Goal: Task Accomplishment & Management: Use online tool/utility

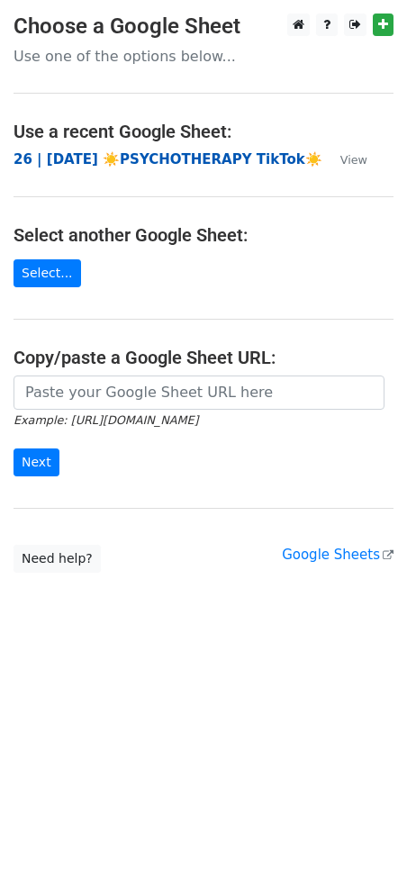
click at [122, 159] on strong "26 | [DATE] ☀️PSYCHOTHERAPY TikTok☀️" at bounding box center [168, 159] width 309 height 16
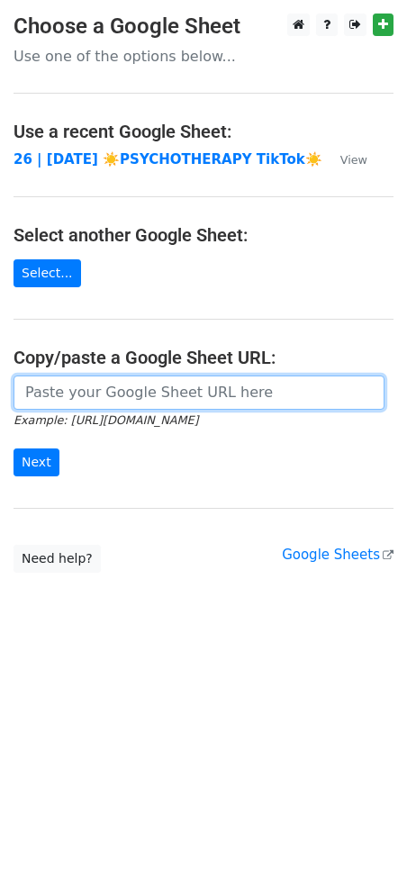
click at [56, 379] on input "url" at bounding box center [199, 392] width 371 height 34
paste input "[URL][DOMAIN_NAME]"
type input "[URL][DOMAIN_NAME]"
click at [14, 448] on input "Next" at bounding box center [37, 462] width 46 height 28
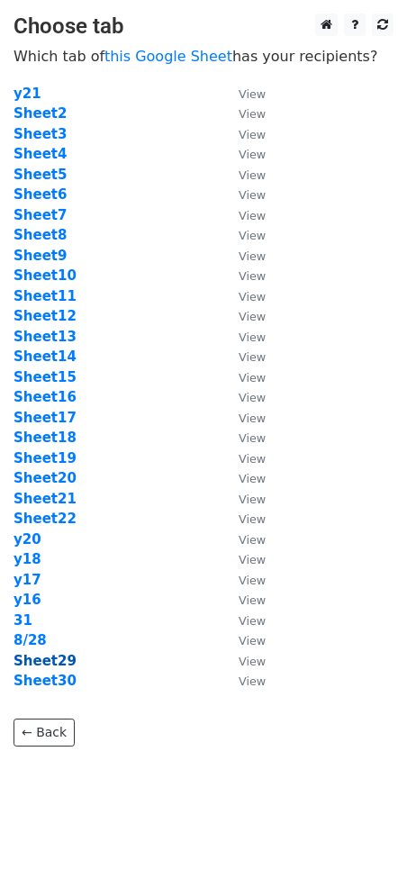
click at [41, 663] on strong "Sheet29" at bounding box center [45, 661] width 63 height 16
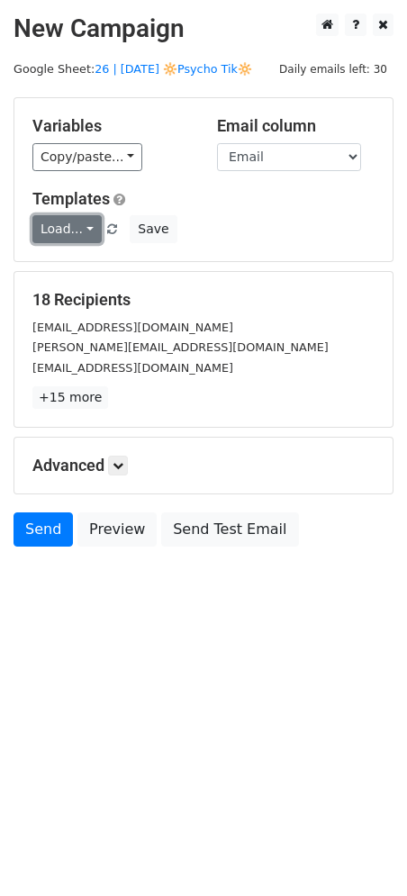
click at [70, 227] on link "Load..." at bounding box center [66, 229] width 69 height 28
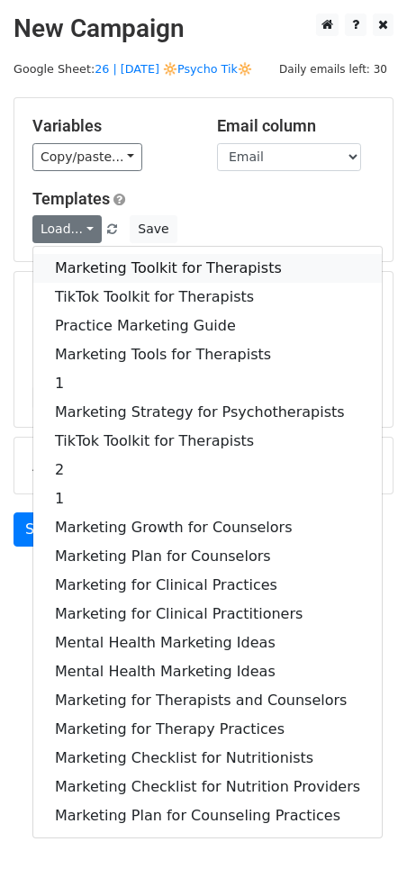
click at [89, 256] on link "Marketing Toolkit for Therapists" at bounding box center [207, 268] width 348 height 29
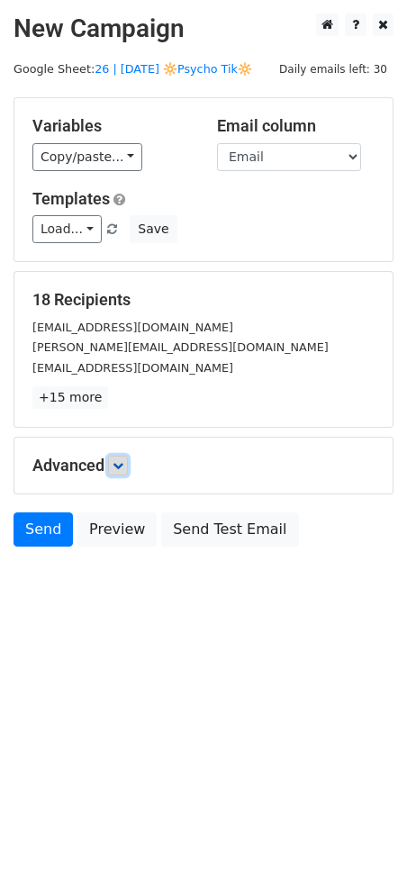
click at [128, 466] on link at bounding box center [118, 466] width 20 height 20
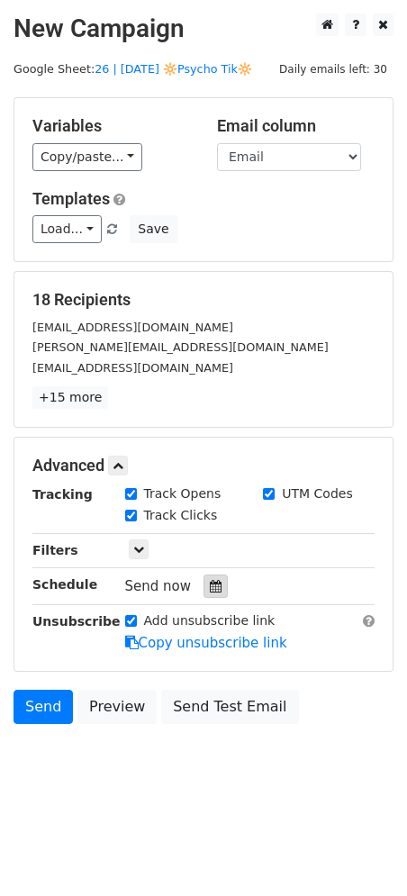
click at [220, 582] on div "Send now" at bounding box center [231, 586] width 212 height 24
click at [213, 583] on icon at bounding box center [216, 586] width 12 height 13
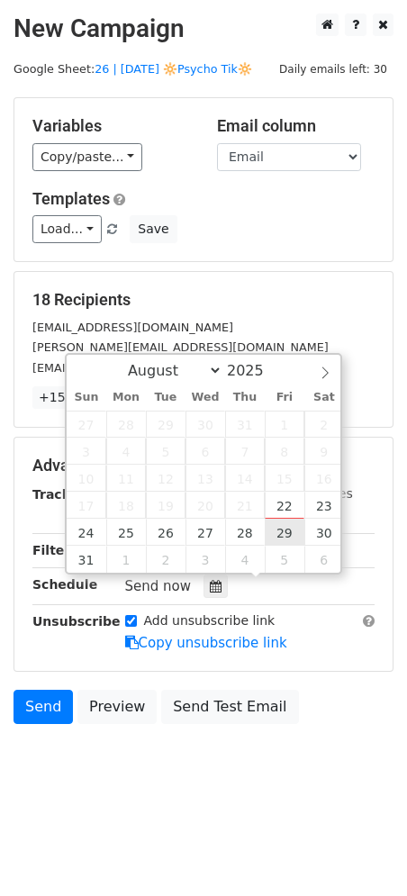
type input "2025-08-29 12:00"
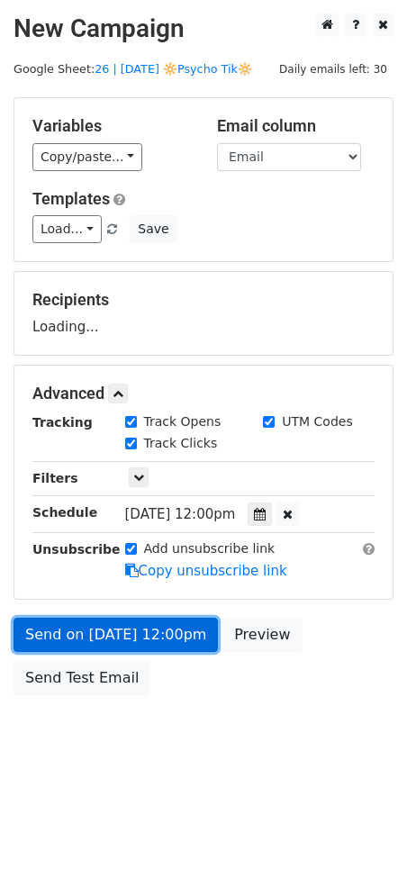
click at [182, 643] on link "Send on Aug 29 at 12:00pm" at bounding box center [116, 635] width 204 height 34
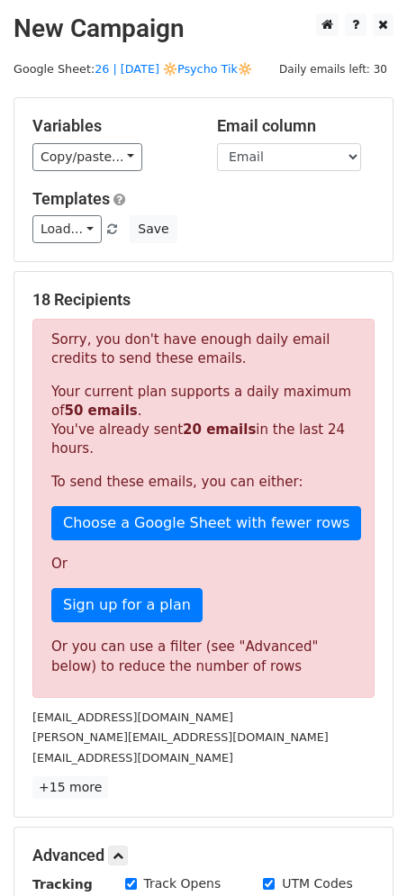
click at [52, 629] on div "Sorry, you don't have enough daily email credits to send these emails. Your cur…" at bounding box center [203, 508] width 342 height 379
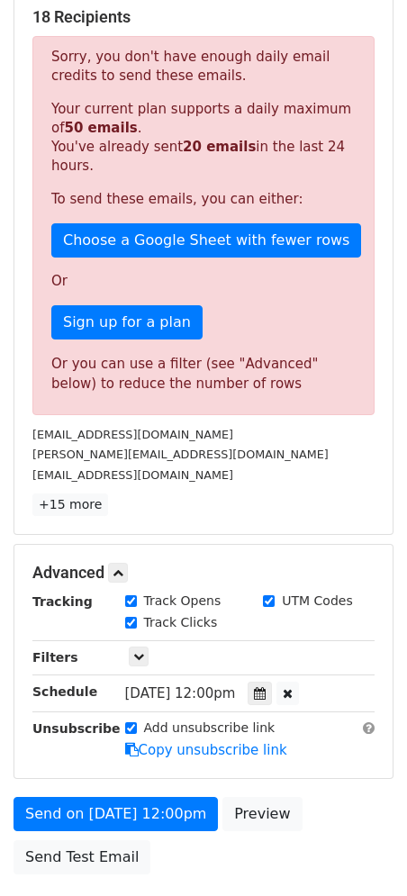
scroll to position [294, 0]
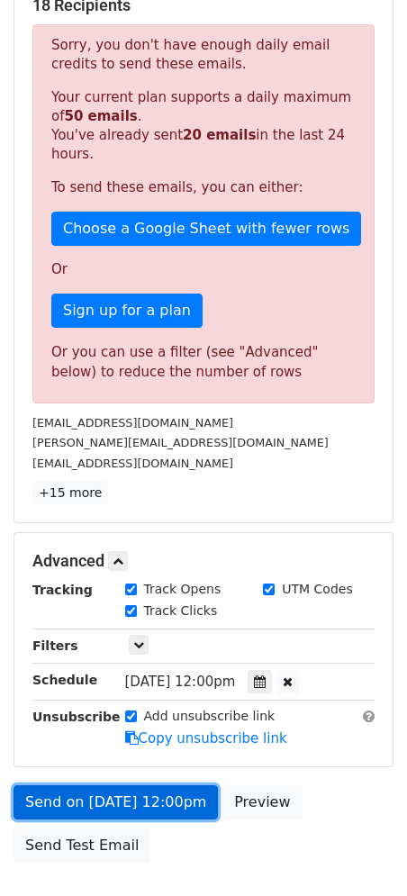
click at [119, 786] on link "Send on Aug 29 at 12:00pm" at bounding box center [116, 802] width 204 height 34
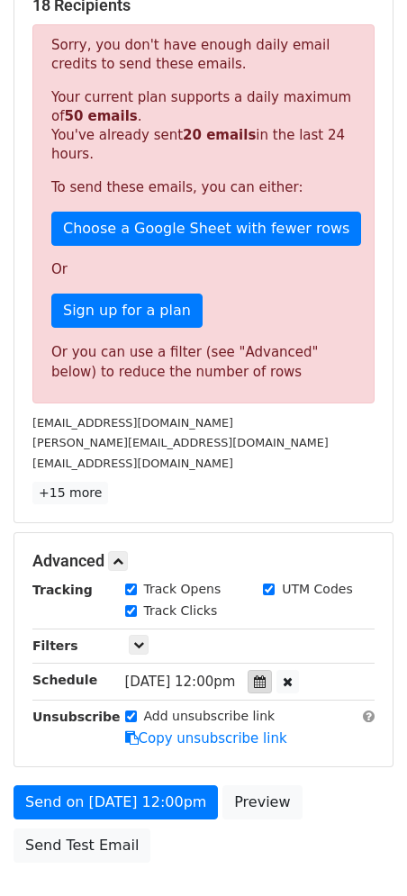
click at [263, 677] on div at bounding box center [260, 681] width 24 height 23
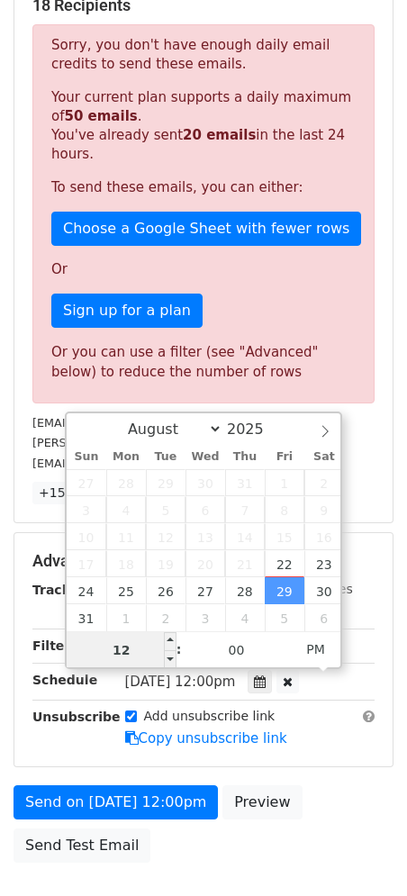
click at [138, 656] on input "12" at bounding box center [122, 650] width 110 height 36
type input "9"
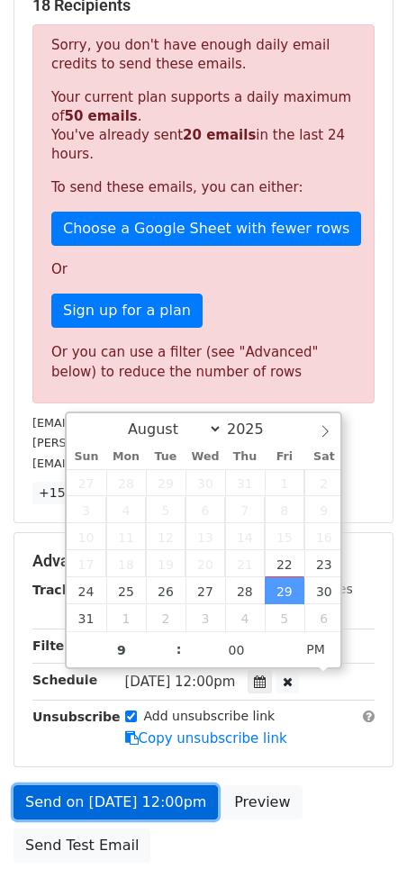
type input "2025-08-29 21:00"
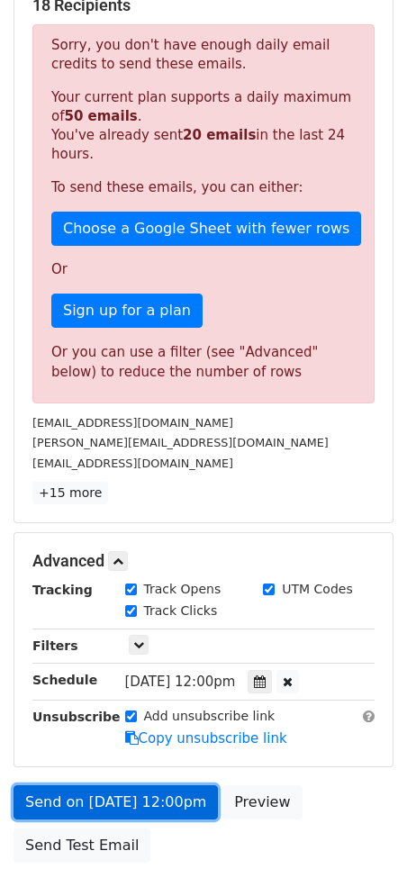
click at [135, 792] on link "Send on Aug 29 at 12:00pm" at bounding box center [116, 802] width 204 height 34
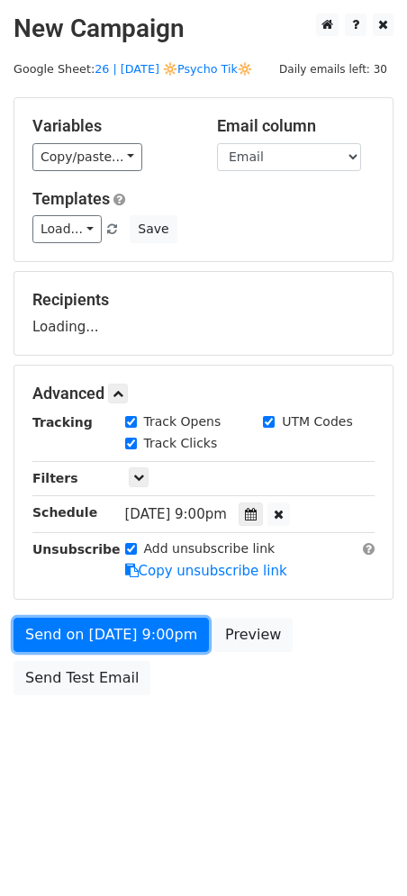
scroll to position [0, 0]
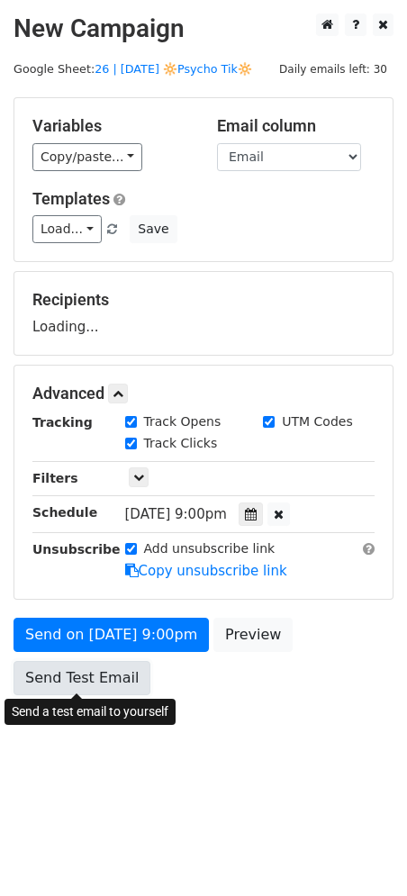
click at [92, 688] on link "Send Test Email" at bounding box center [82, 678] width 137 height 34
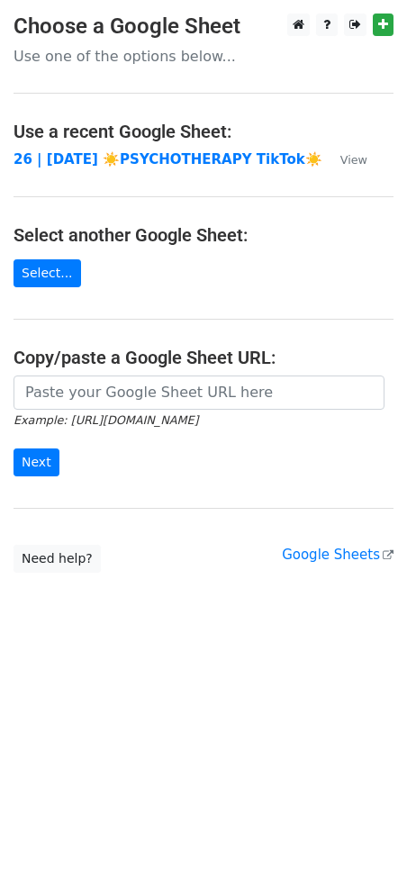
click at [148, 374] on main "Choose a Google Sheet Use one of the options below... Use a recent Google Sheet…" at bounding box center [203, 293] width 407 height 559
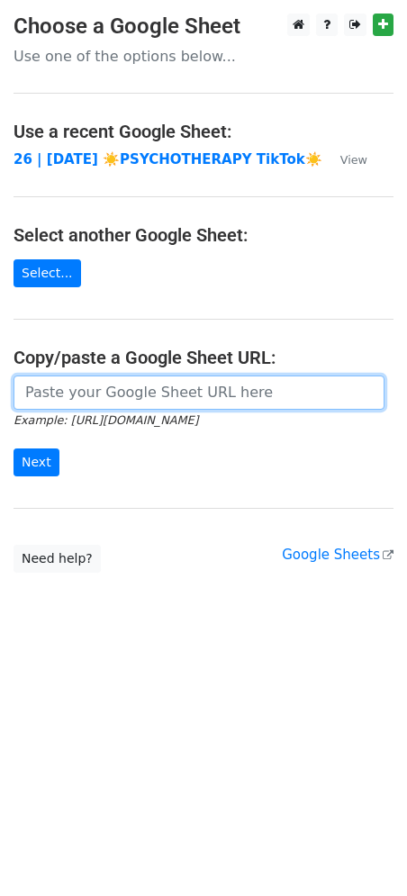
click at [120, 382] on input "url" at bounding box center [199, 392] width 371 height 34
paste input "https://docs.google.com/spreadsheets/d/1wv0mrB1u8V-3_nNh-rO2D3YiNN48DEFnEGXNOXz…"
type input "https://docs.google.com/spreadsheets/d/1wv0mrB1u8V-3_nNh-rO2D3YiNN48DEFnEGXNOXz…"
click at [14, 448] on input "Next" at bounding box center [37, 462] width 46 height 28
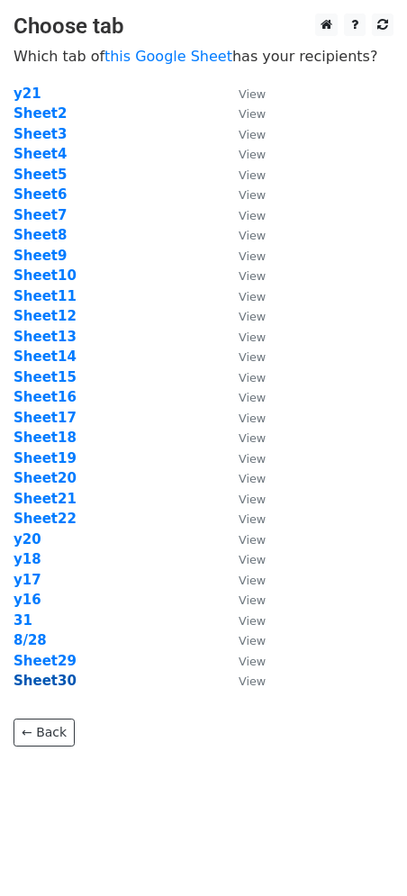
click at [42, 675] on strong "Sheet30" at bounding box center [45, 681] width 63 height 16
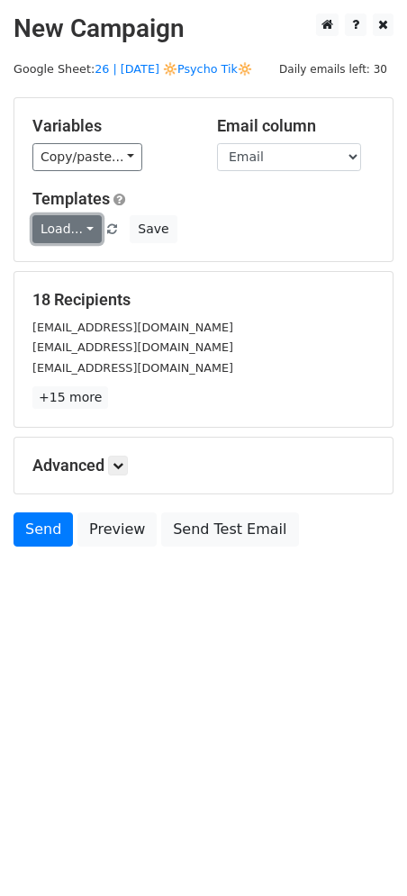
click at [68, 231] on link "Load..." at bounding box center [66, 229] width 69 height 28
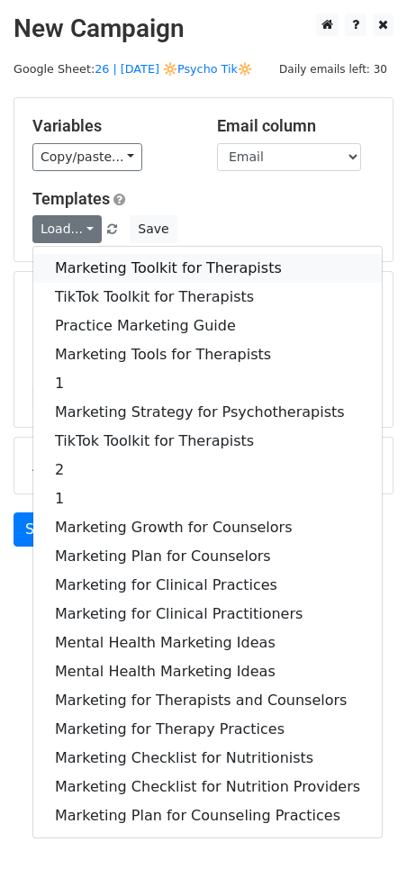
click at [74, 267] on link "Marketing Toolkit for Therapists" at bounding box center [207, 268] width 348 height 29
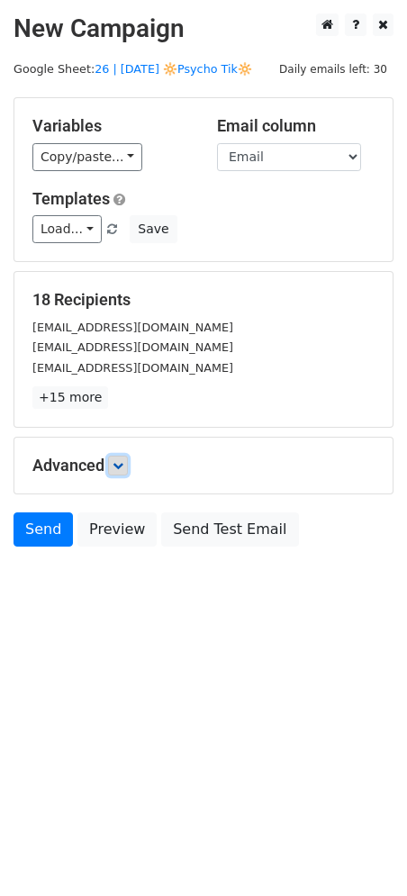
click at [115, 466] on icon at bounding box center [118, 465] width 11 height 11
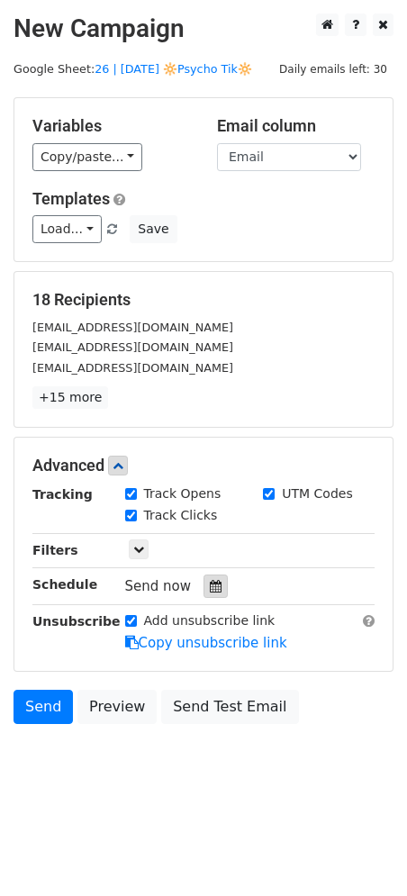
click at [211, 584] on icon at bounding box center [216, 586] width 12 height 13
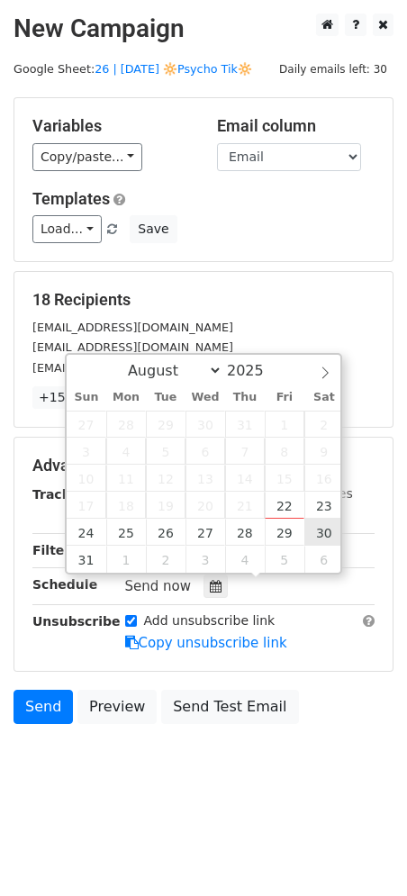
type input "2025-08-30 12:00"
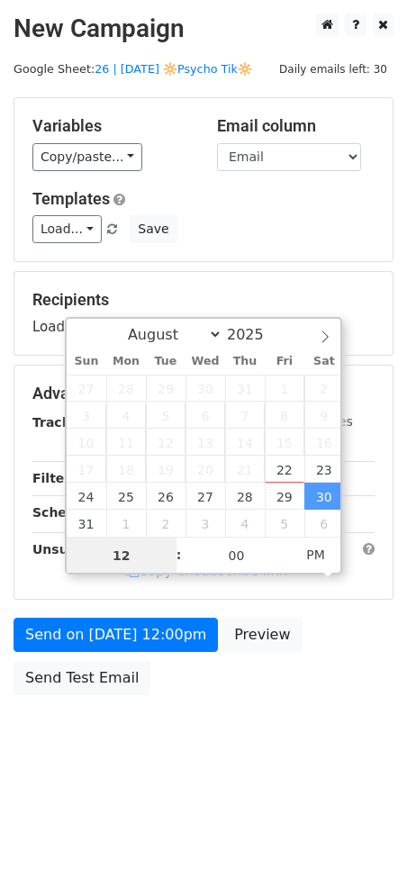
type input "8"
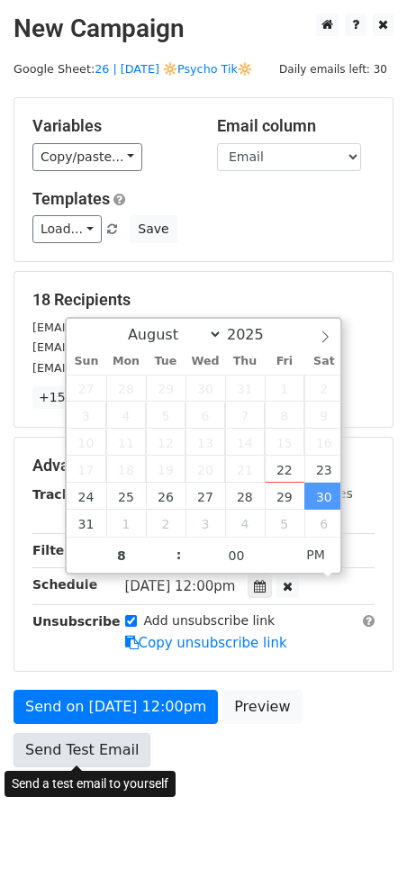
type input "2025-08-30 20:00"
click at [81, 746] on link "Send Test Email" at bounding box center [82, 750] width 137 height 34
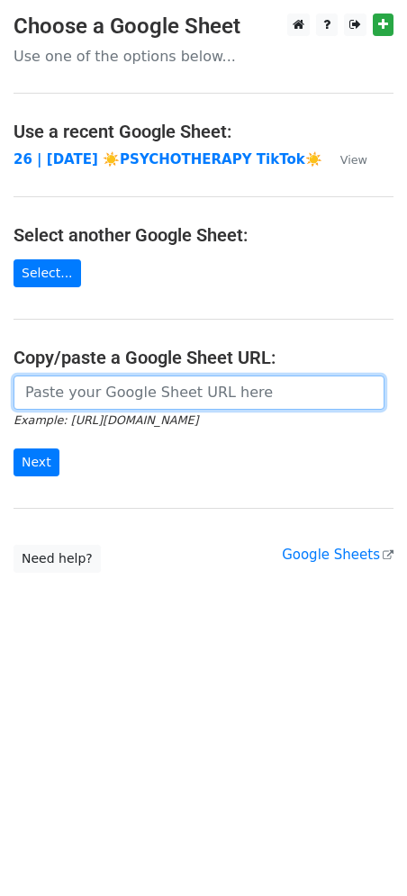
click at [109, 386] on input "url" at bounding box center [199, 392] width 371 height 34
paste input "[URL][DOMAIN_NAME]"
type input "[URL][DOMAIN_NAME]"
click at [14, 448] on input "Next" at bounding box center [37, 462] width 46 height 28
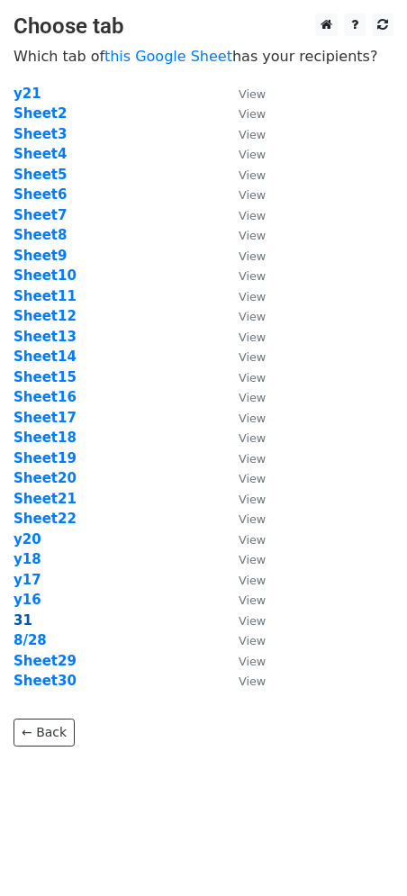
click at [23, 619] on strong "31" at bounding box center [23, 620] width 19 height 16
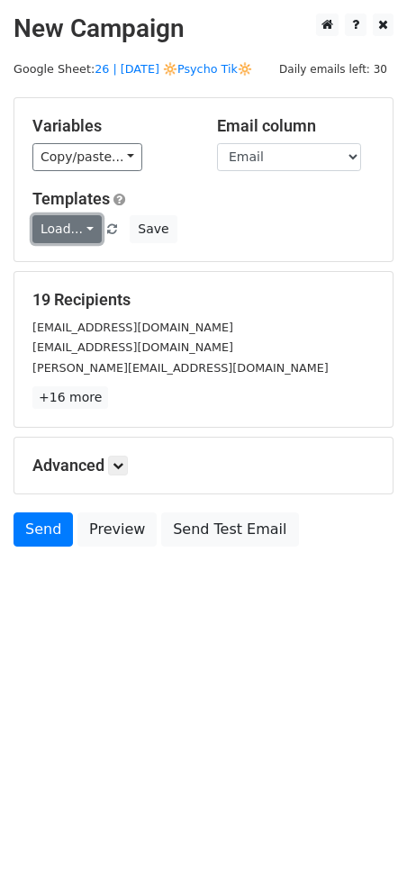
click at [61, 227] on link "Load..." at bounding box center [66, 229] width 69 height 28
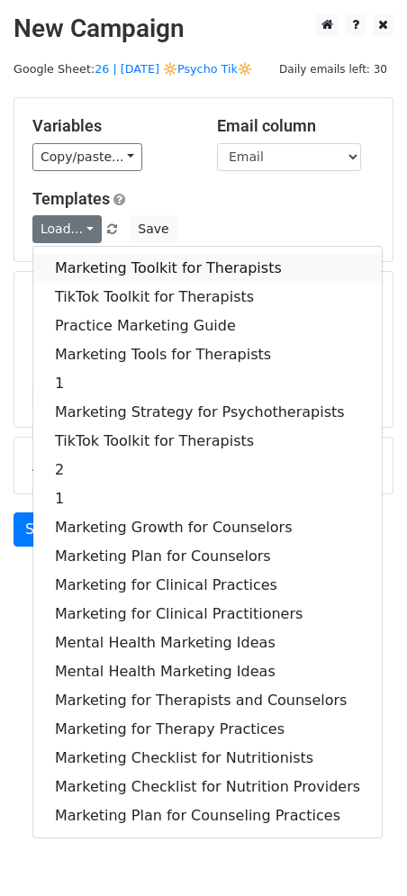
click at [75, 269] on link "Marketing Toolkit for Therapists" at bounding box center [207, 268] width 348 height 29
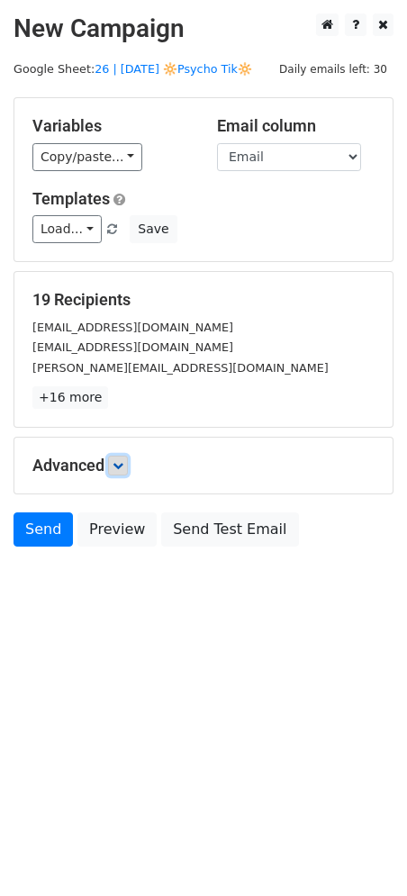
click at [119, 466] on icon at bounding box center [118, 465] width 11 height 11
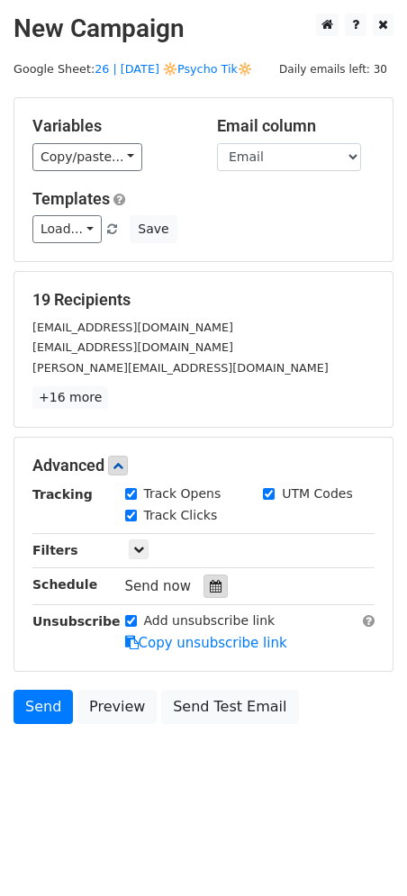
click at [212, 591] on icon at bounding box center [216, 586] width 12 height 13
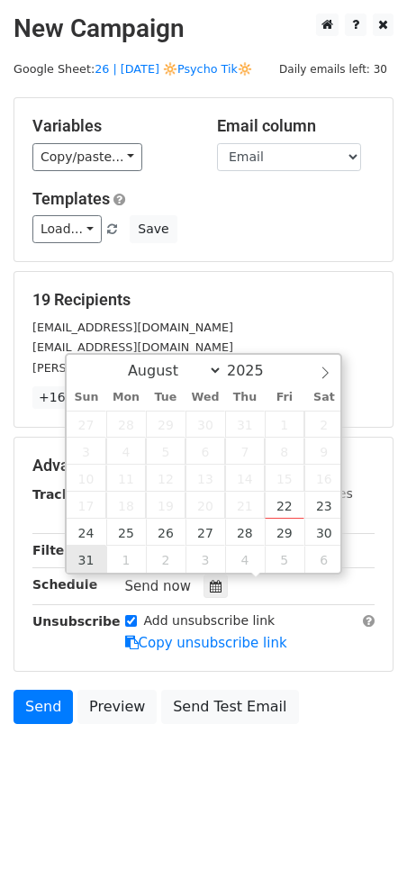
type input "2025-08-31 12:00"
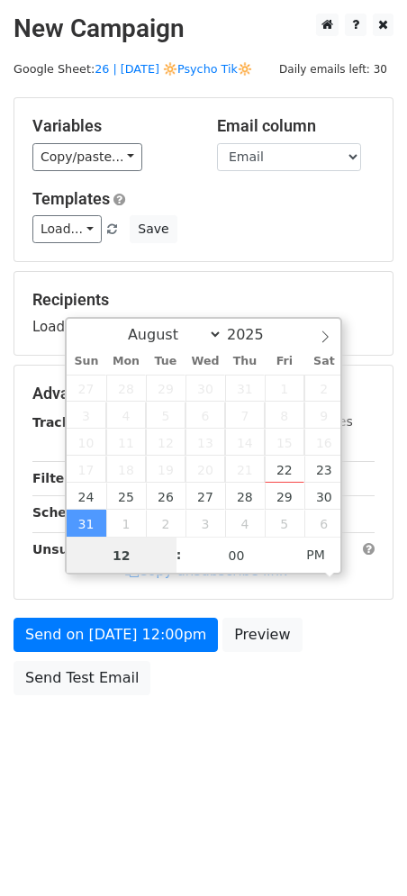
type input "8"
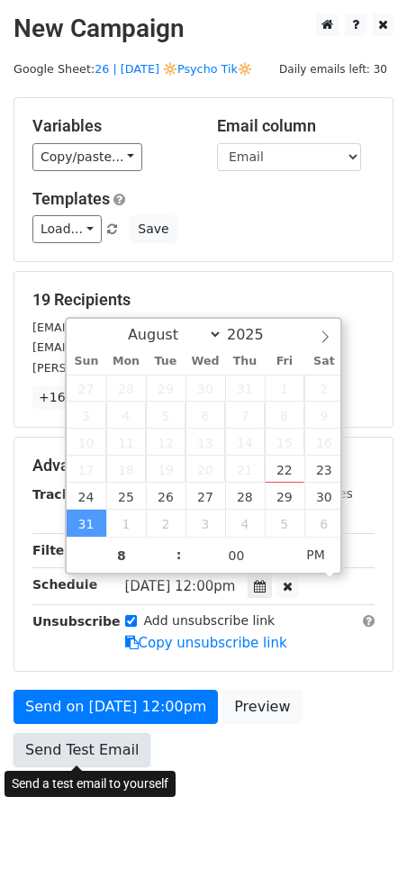
type input "2025-08-31 20:00"
click at [70, 735] on link "Send Test Email" at bounding box center [82, 750] width 137 height 34
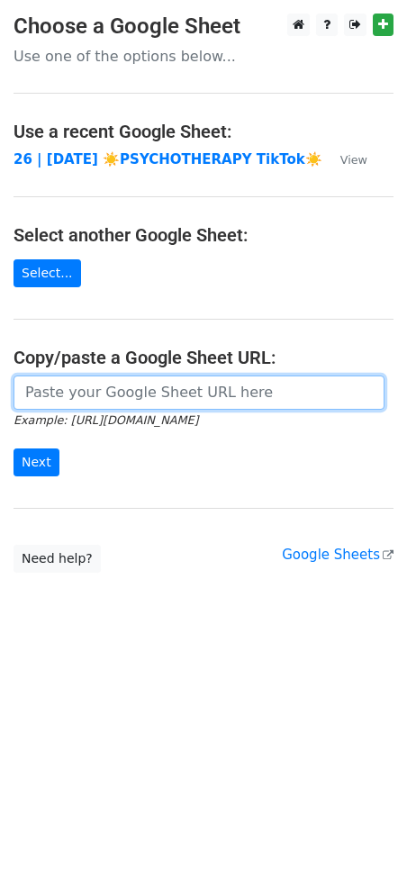
click at [181, 404] on input "url" at bounding box center [199, 392] width 371 height 34
paste input "https://docs.google.com/spreadsheets/d/1wv0mrB1u8V-3_nNh-rO2D3YiNN48DEFnEGXNOXz…"
type input "https://docs.google.com/spreadsheets/d/1wv0mrB1u8V-3_nNh-rO2D3YiNN48DEFnEGXNOXz…"
click at [14, 448] on input "Next" at bounding box center [37, 462] width 46 height 28
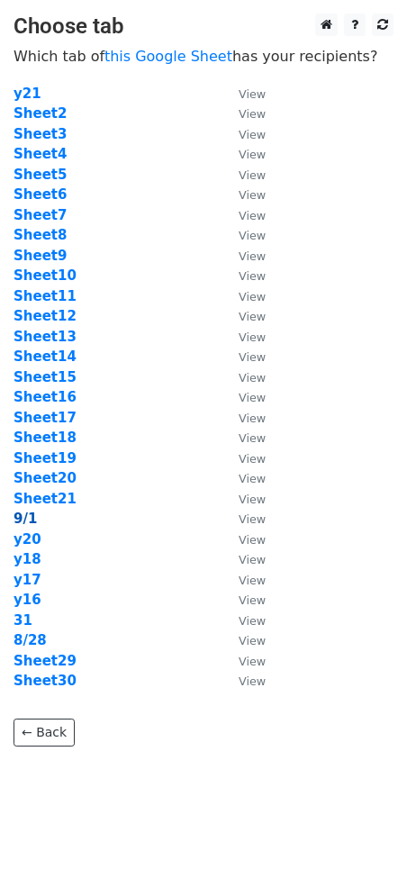
click at [23, 516] on strong "9/1" at bounding box center [25, 519] width 23 height 16
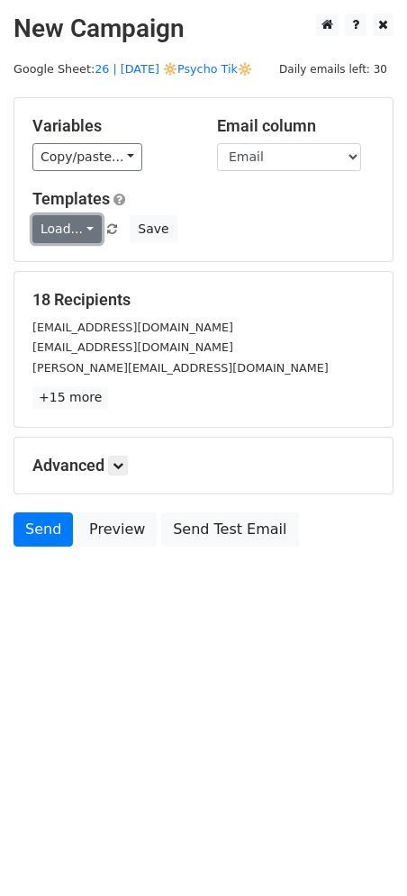
click at [52, 224] on link "Load..." at bounding box center [66, 229] width 69 height 28
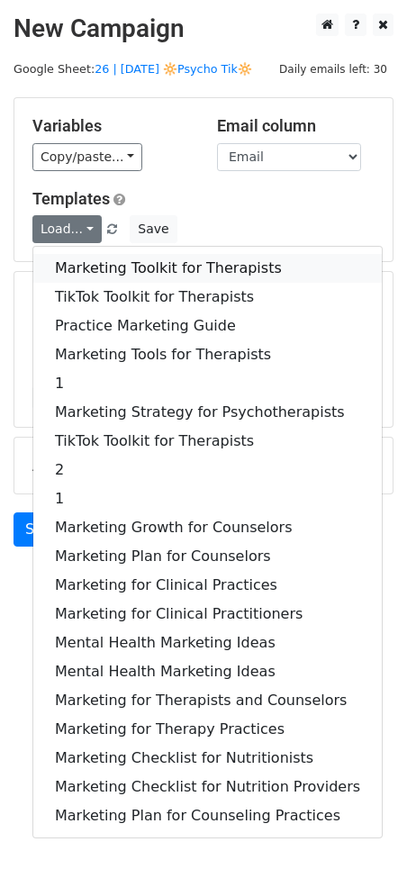
click at [102, 260] on link "Marketing Toolkit for Therapists" at bounding box center [207, 268] width 348 height 29
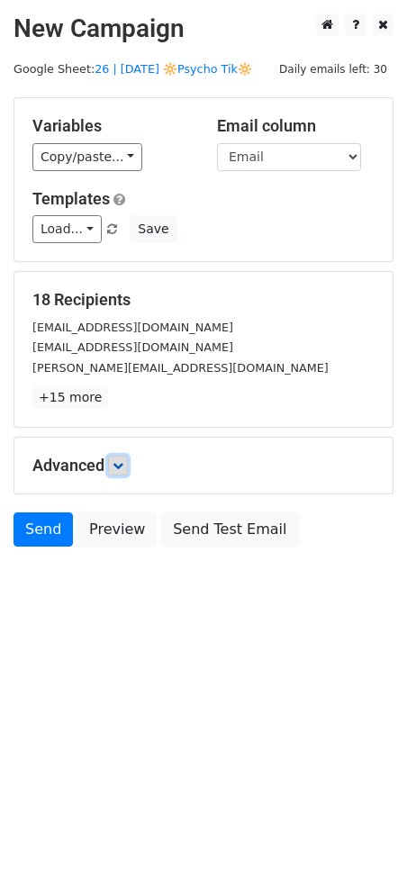
click at [122, 468] on icon at bounding box center [118, 465] width 11 height 11
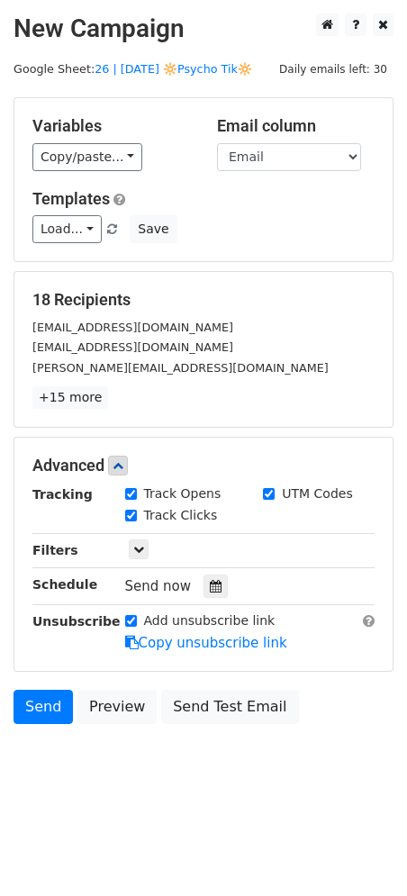
click at [204, 593] on div at bounding box center [216, 585] width 24 height 23
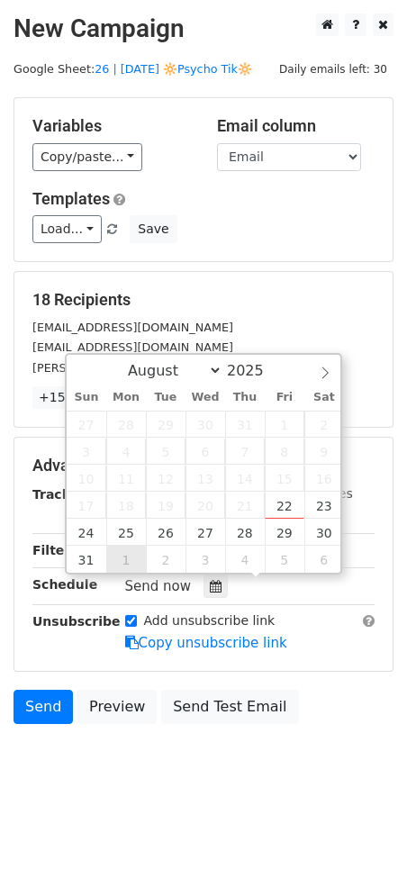
type input "2025-09-01 12:00"
select select "8"
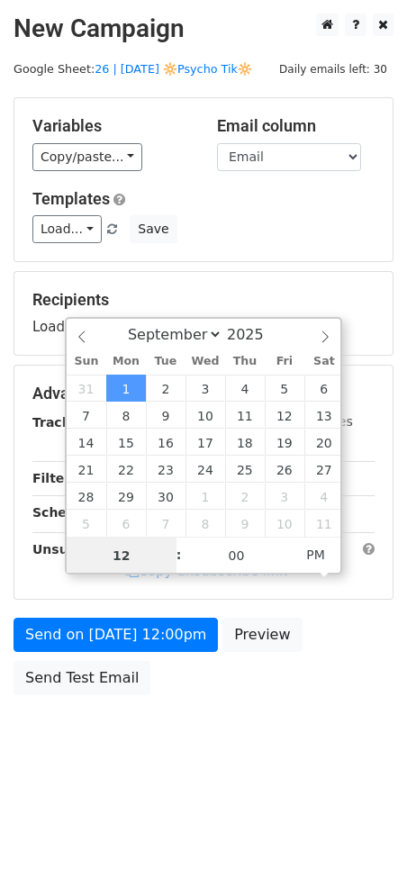
type input "8"
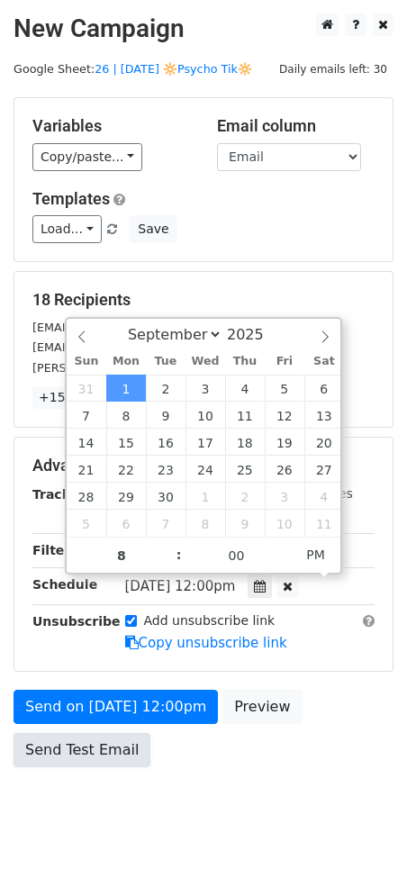
type input "2025-09-01 20:00"
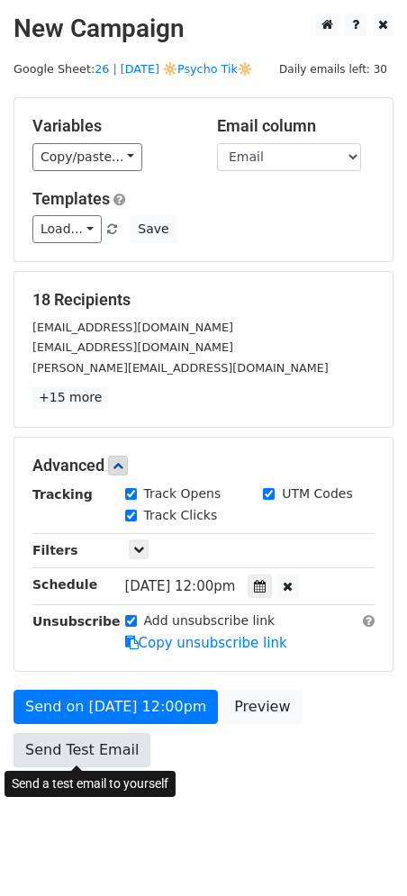
click at [103, 750] on link "Send Test Email" at bounding box center [82, 750] width 137 height 34
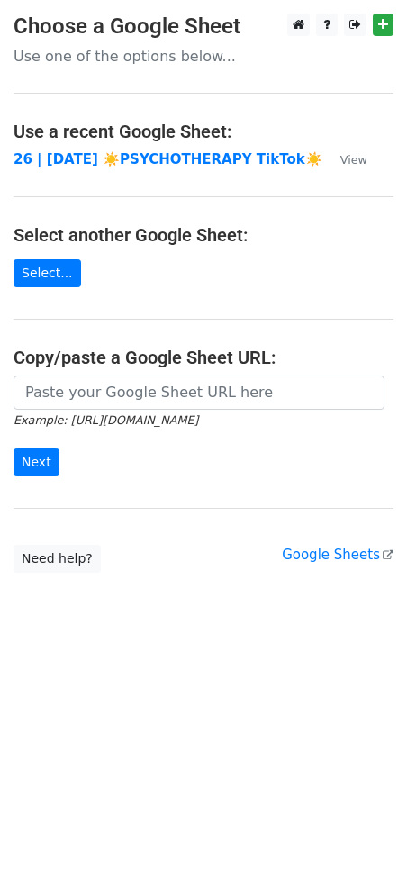
click at [156, 374] on main "Choose a Google Sheet Use one of the options below... Use a recent Google Sheet…" at bounding box center [203, 293] width 407 height 559
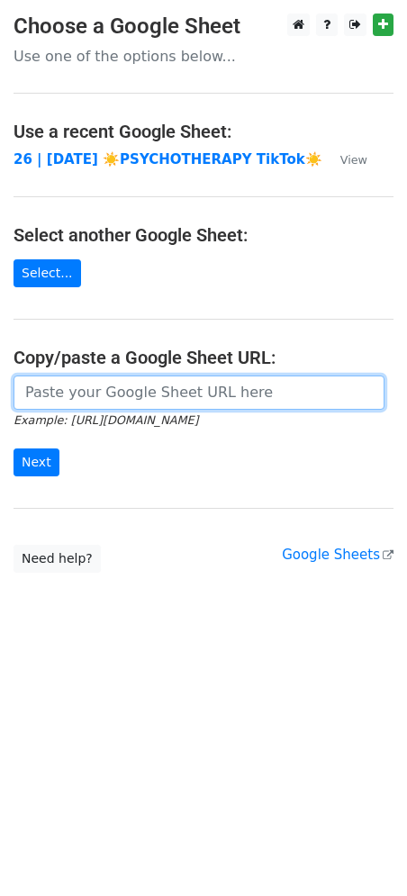
click at [153, 375] on input "url" at bounding box center [199, 392] width 371 height 34
paste input "[URL][DOMAIN_NAME]"
type input "[URL][DOMAIN_NAME]"
click at [14, 448] on input "Next" at bounding box center [37, 462] width 46 height 28
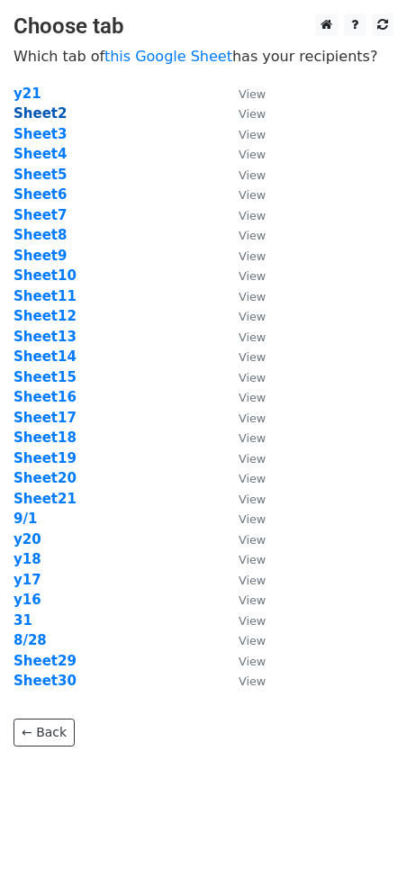
click at [47, 117] on strong "Sheet2" at bounding box center [40, 113] width 53 height 16
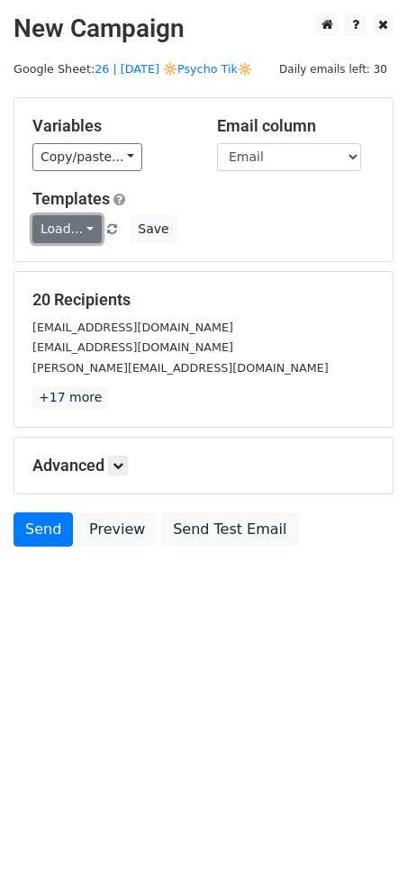
click at [68, 231] on link "Load..." at bounding box center [66, 229] width 69 height 28
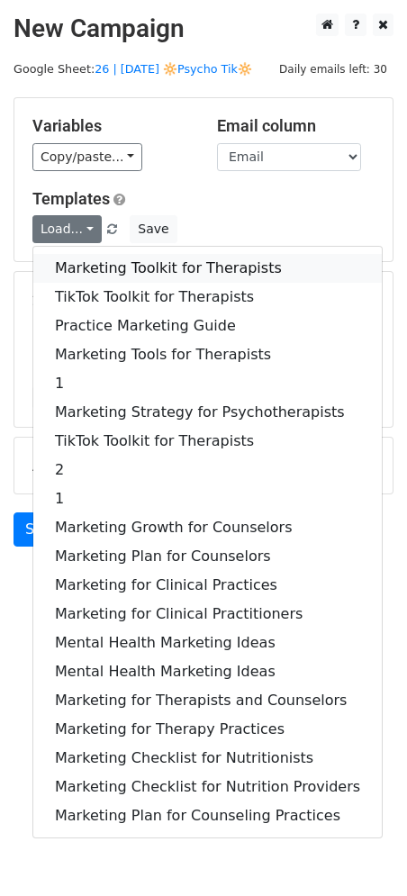
click at [97, 263] on link "Marketing Toolkit for Therapists" at bounding box center [207, 268] width 348 height 29
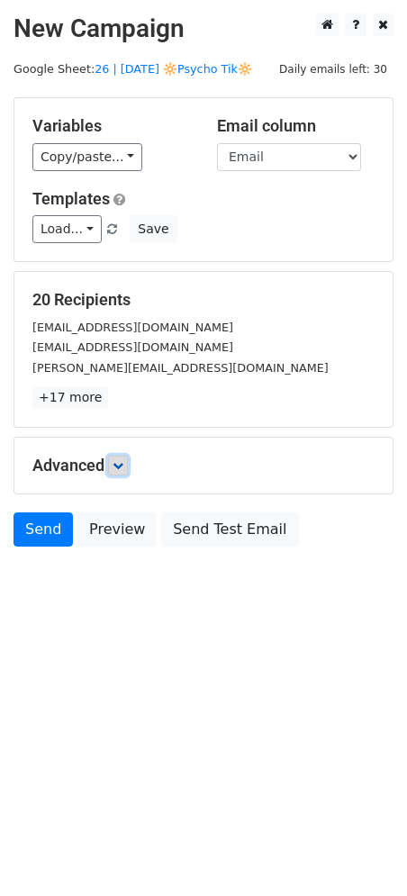
click at [123, 467] on icon at bounding box center [118, 465] width 11 height 11
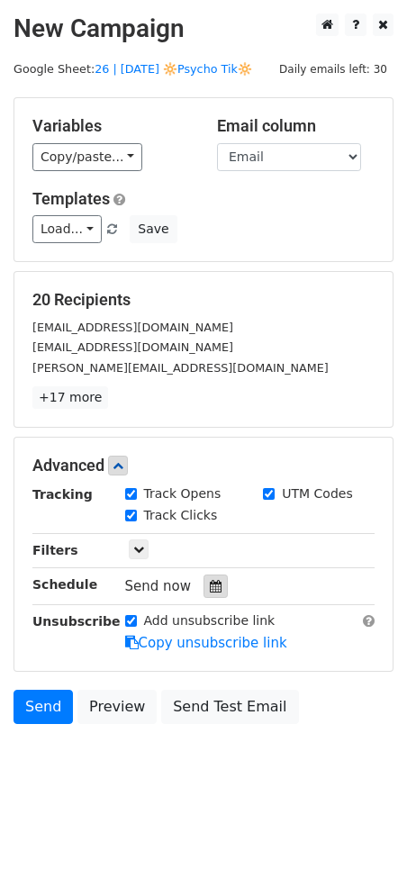
click at [210, 581] on icon at bounding box center [216, 586] width 12 height 13
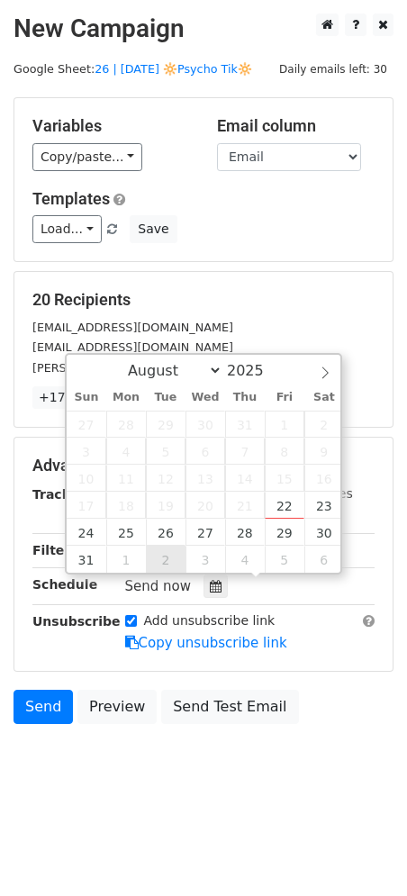
type input "[DATE] 12:00"
select select "8"
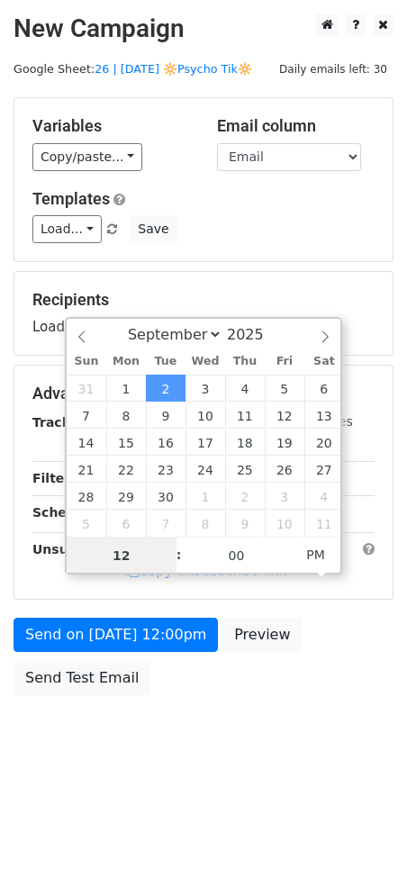
type input "8"
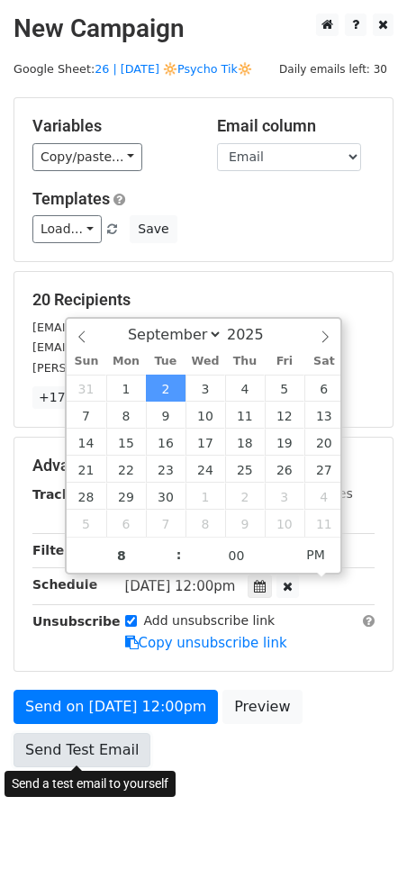
type input "[DATE] 20:00"
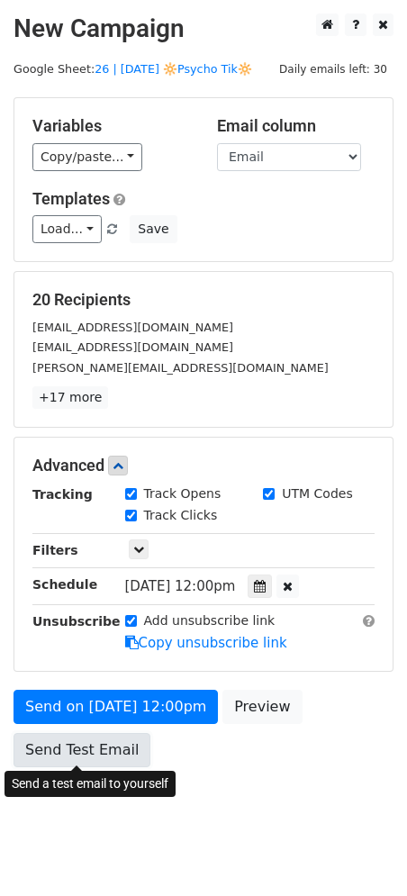
click at [77, 754] on link "Send Test Email" at bounding box center [82, 750] width 137 height 34
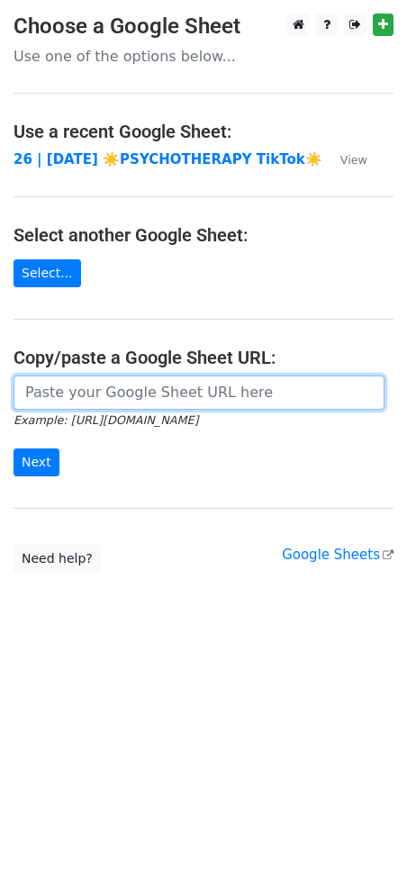
click at [89, 384] on input "url" at bounding box center [199, 392] width 371 height 34
paste input "https://docs.google.com/spreadsheets/d/1wv0mrB1u8V-3_nNh-rO2D3YiNN48DEFnEGXNOXz…"
type input "https://docs.google.com/spreadsheets/d/1wv0mrB1u8V-3_nNh-rO2D3YiNN48DEFnEGXNOXz…"
click at [14, 448] on input "Next" at bounding box center [37, 462] width 46 height 28
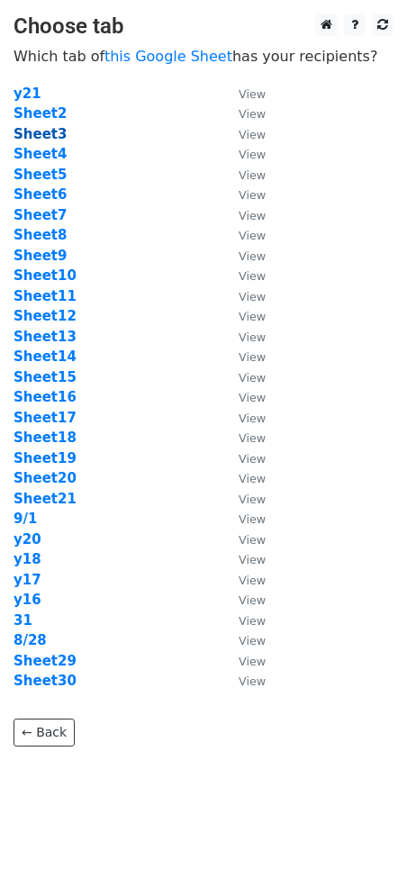
click at [48, 139] on strong "Sheet3" at bounding box center [40, 134] width 53 height 16
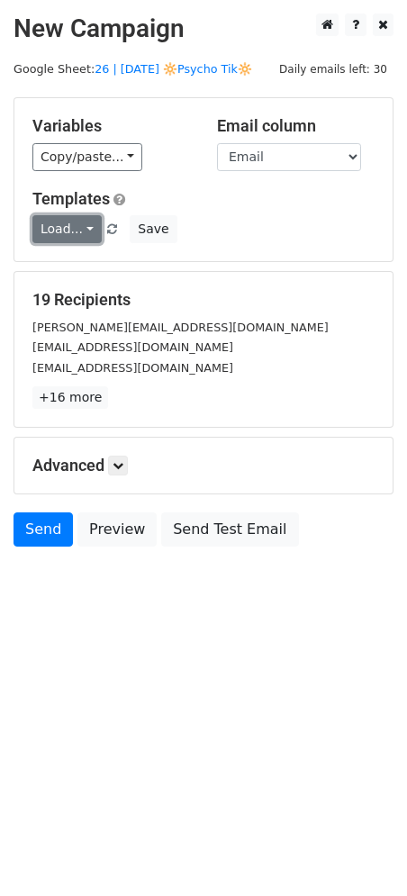
click at [63, 222] on link "Load..." at bounding box center [66, 229] width 69 height 28
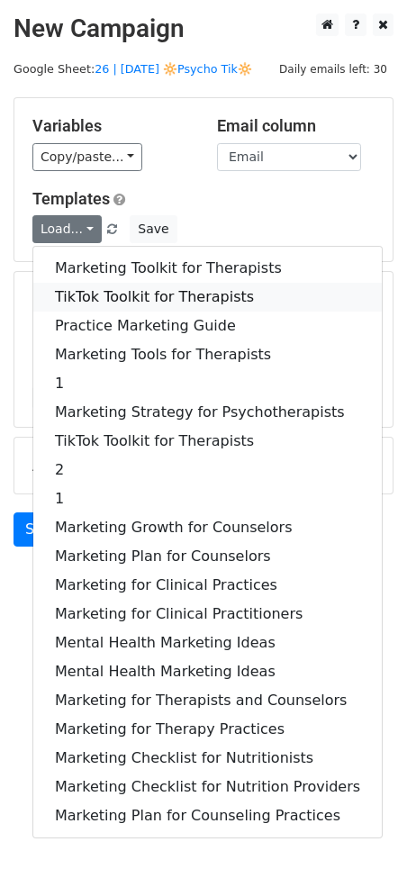
click at [68, 293] on link "TikTok Toolkit for Therapists" at bounding box center [207, 297] width 348 height 29
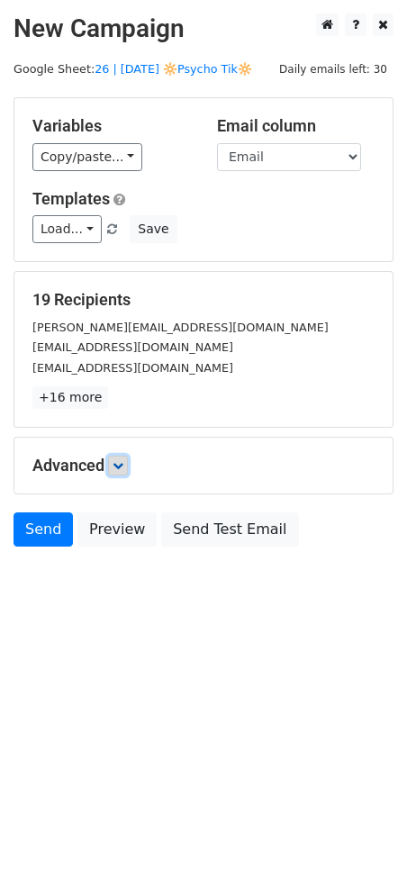
click at [123, 461] on icon at bounding box center [118, 465] width 11 height 11
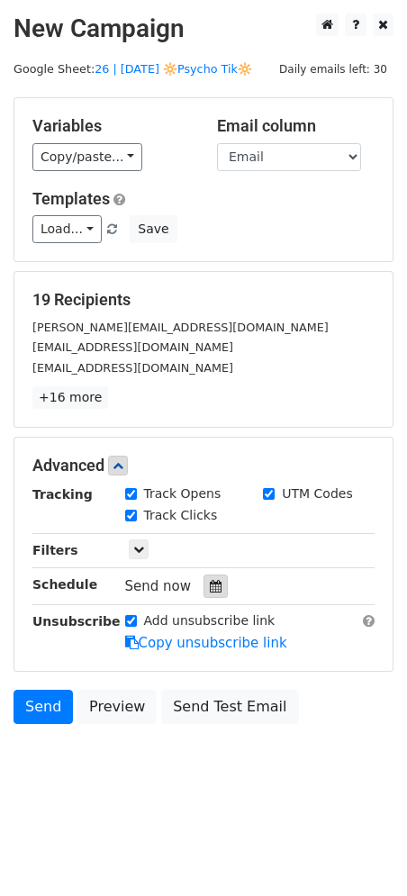
click at [210, 584] on icon at bounding box center [216, 586] width 12 height 13
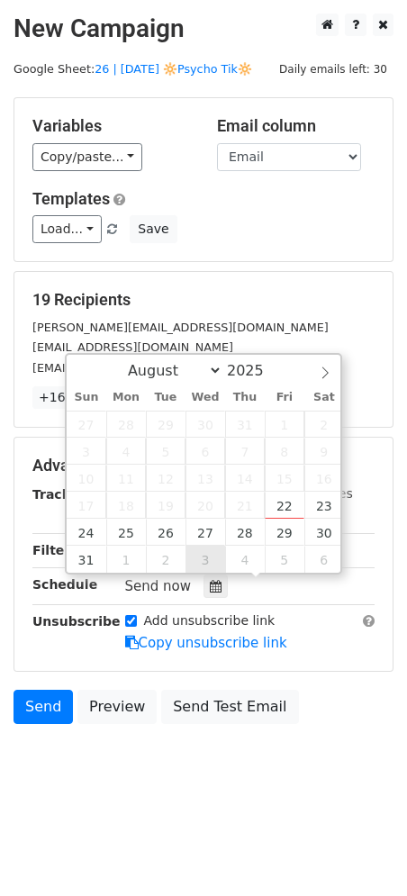
type input "[DATE] 12:00"
select select "8"
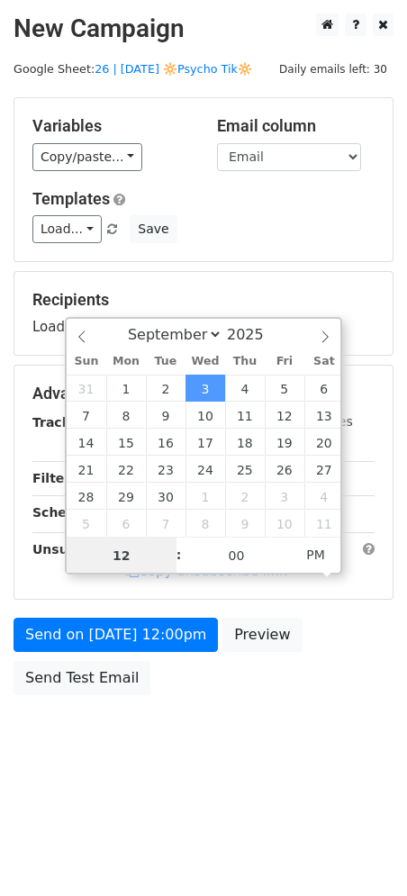
type input "7"
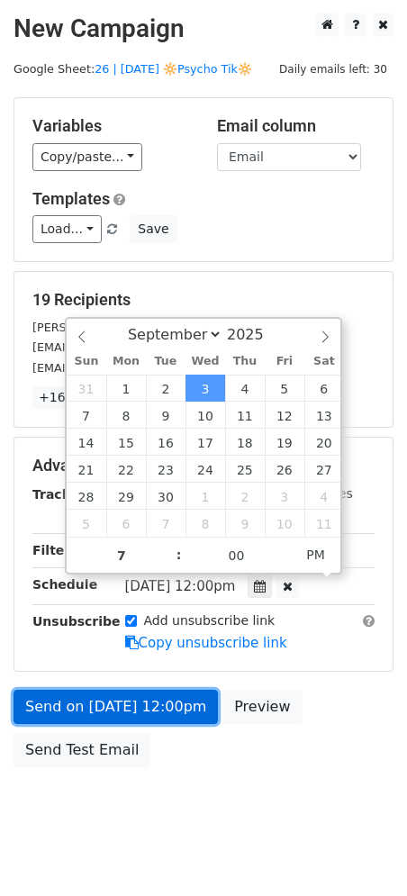
type input "2025-09-03 19:00"
click at [95, 701] on link "Send on Sep 3 at 12:00pm" at bounding box center [116, 707] width 204 height 34
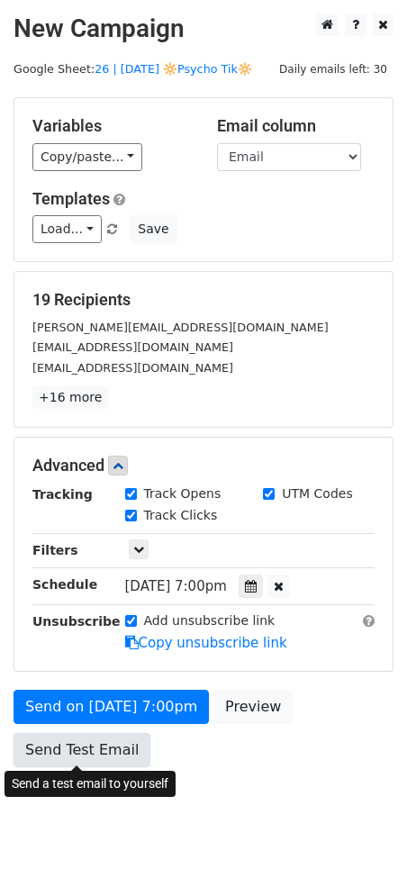
click at [92, 740] on body "New Campaign Daily emails left: 30 Google Sheet: 26 | SEPT 1 🔆Psycho Tik🔆 Varia…" at bounding box center [203, 431] width 407 height 835
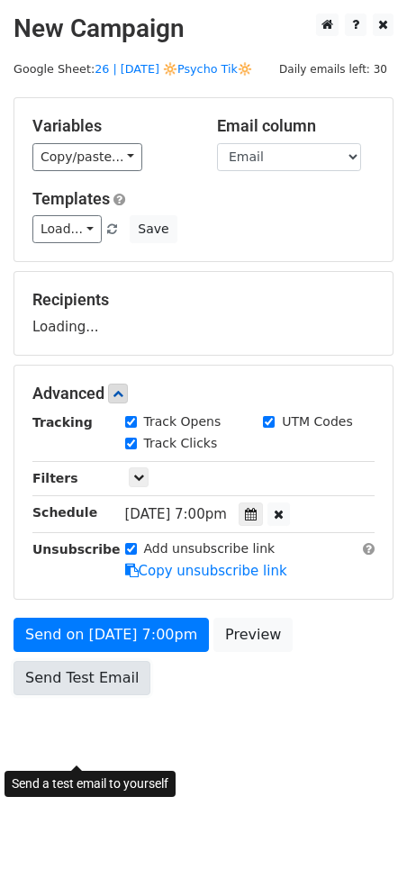
click at [122, 667] on link "Send Test Email" at bounding box center [82, 678] width 137 height 34
